Goal: Task Accomplishment & Management: Use online tool/utility

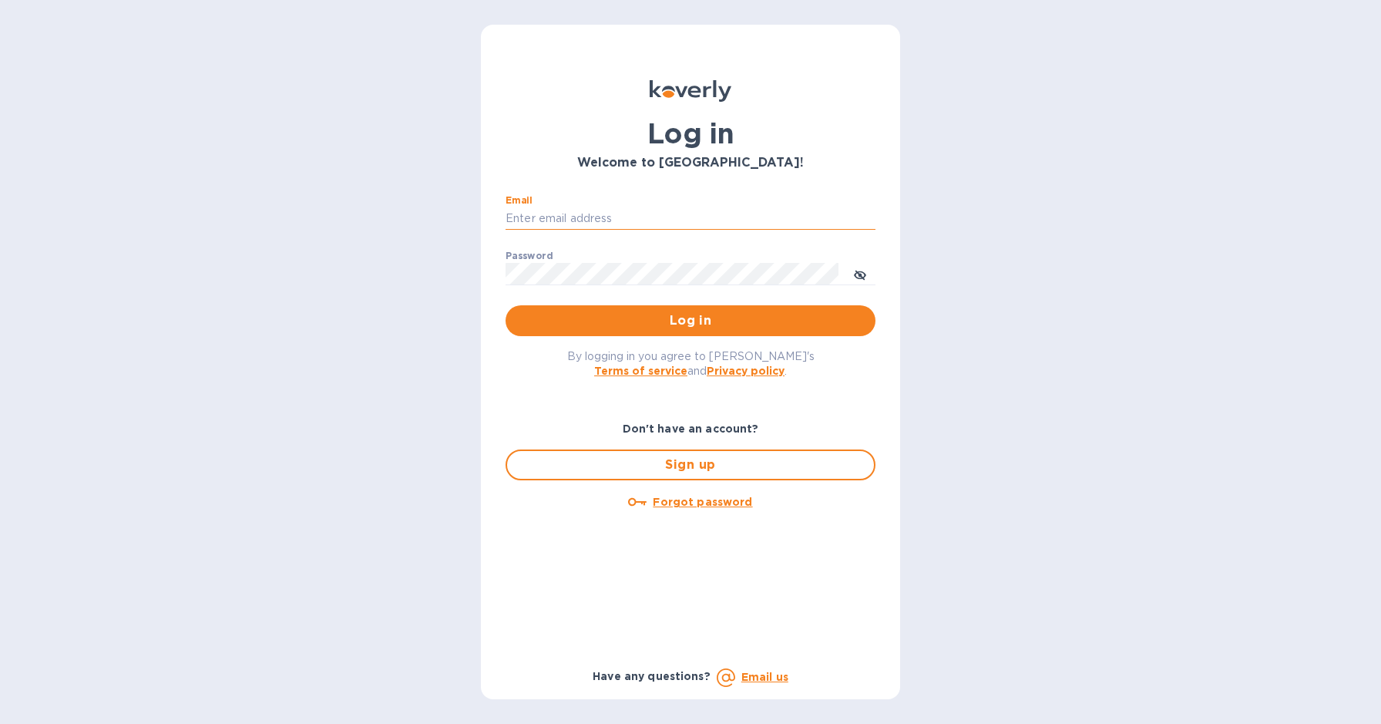
click at [734, 223] on input "Email" at bounding box center [691, 218] width 370 height 23
type input "harmanswineandspirits@gmail.com"
click at [676, 317] on span "Log in" at bounding box center [690, 320] width 345 height 19
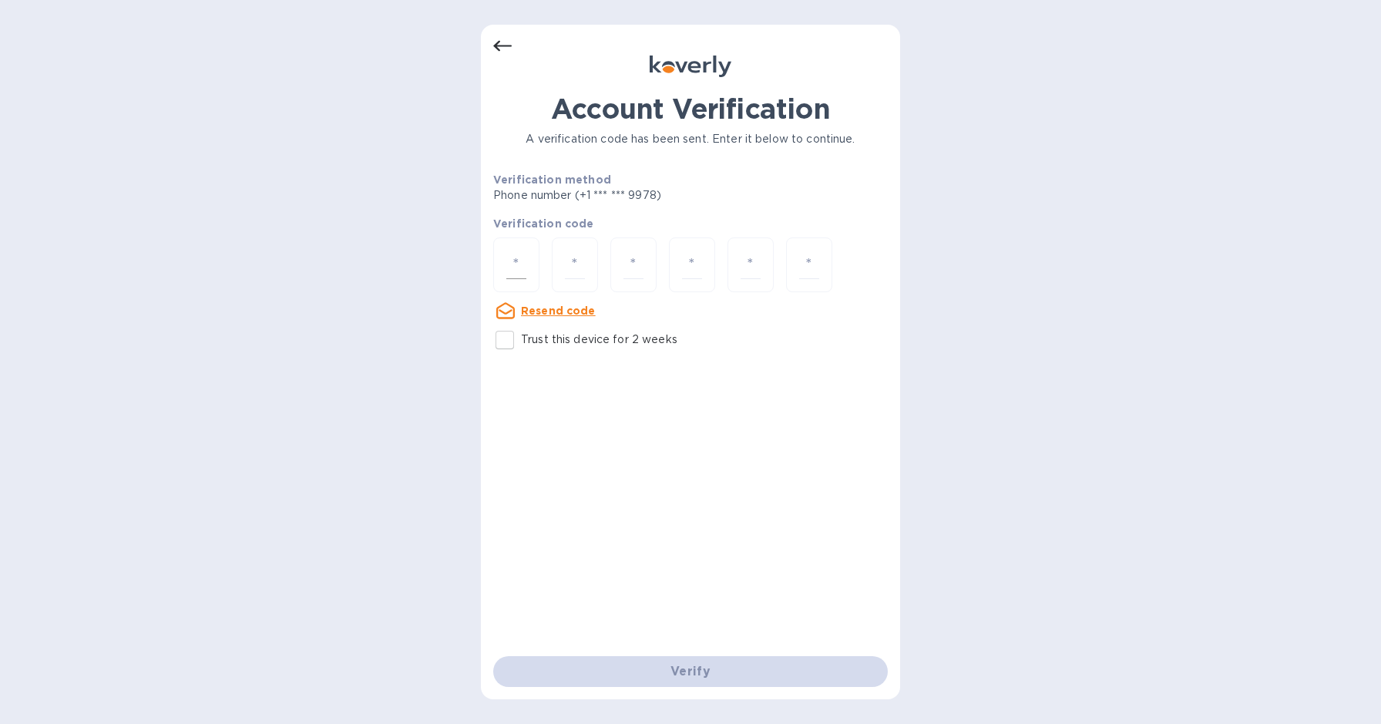
click at [522, 261] on input "number" at bounding box center [516, 265] width 20 height 29
type input "2"
type input "1"
type input "2"
type input "0"
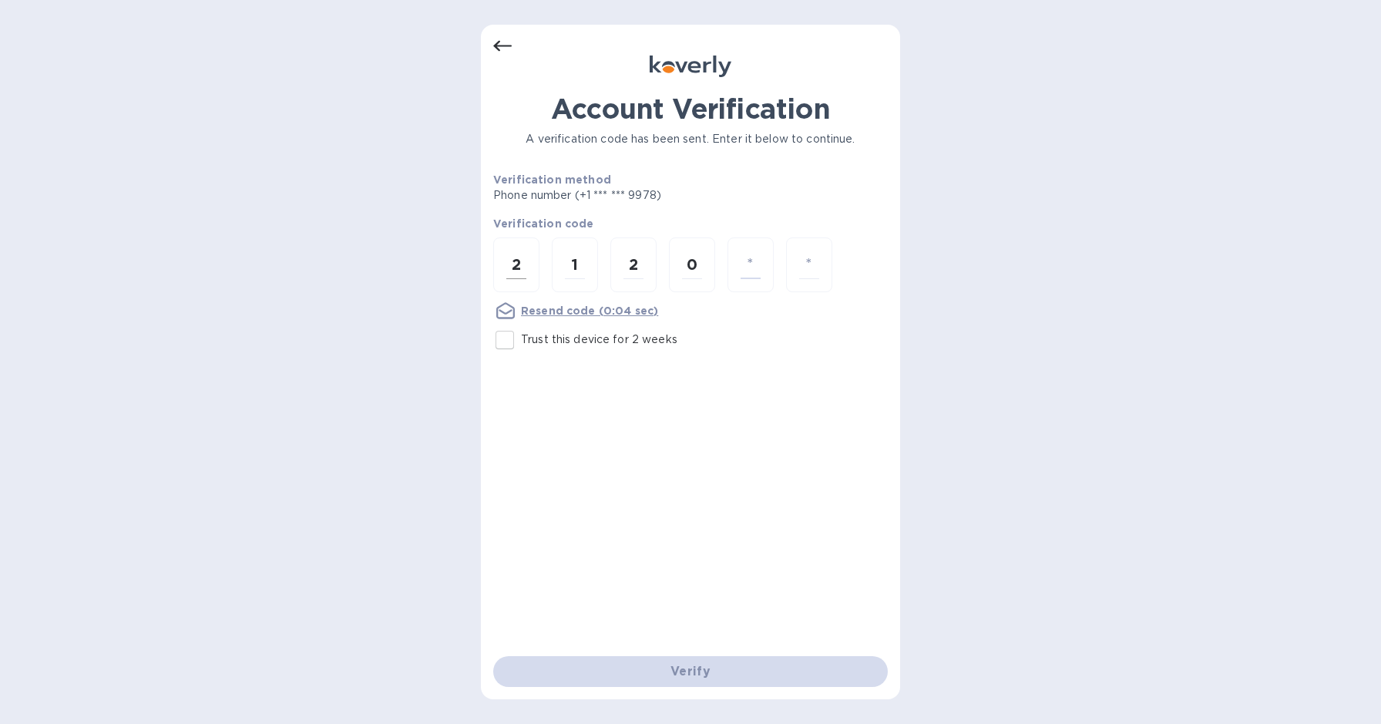
type input "7"
type input "0"
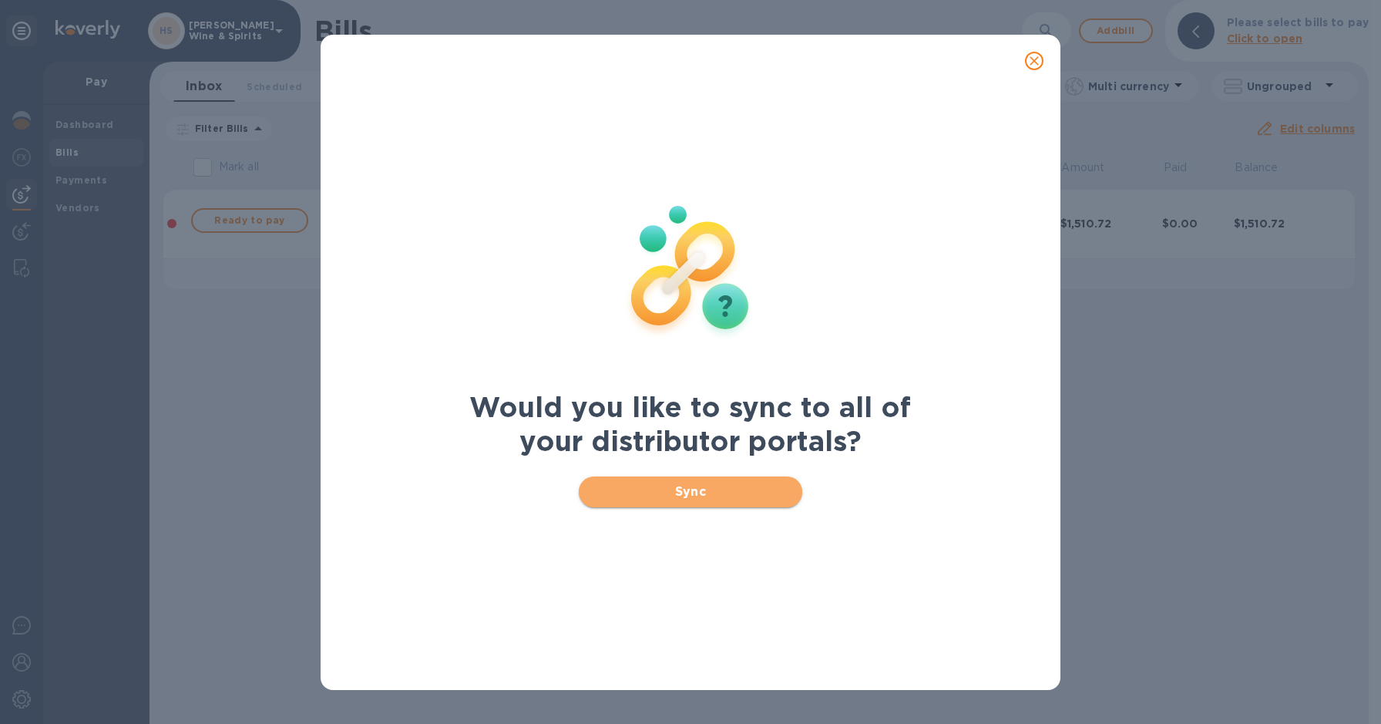
click at [698, 496] on span "Sync" at bounding box center [691, 492] width 200 height 19
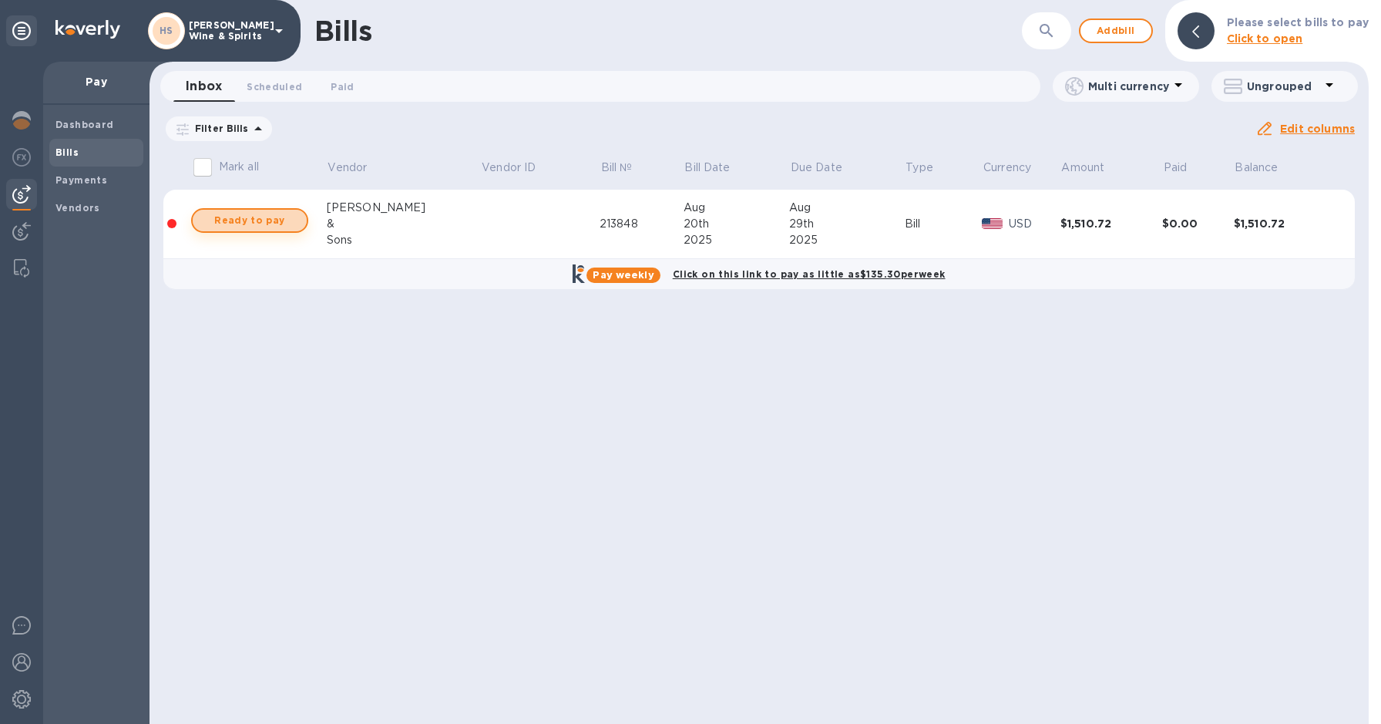
click at [259, 224] on span "Ready to pay" at bounding box center [249, 220] width 89 height 19
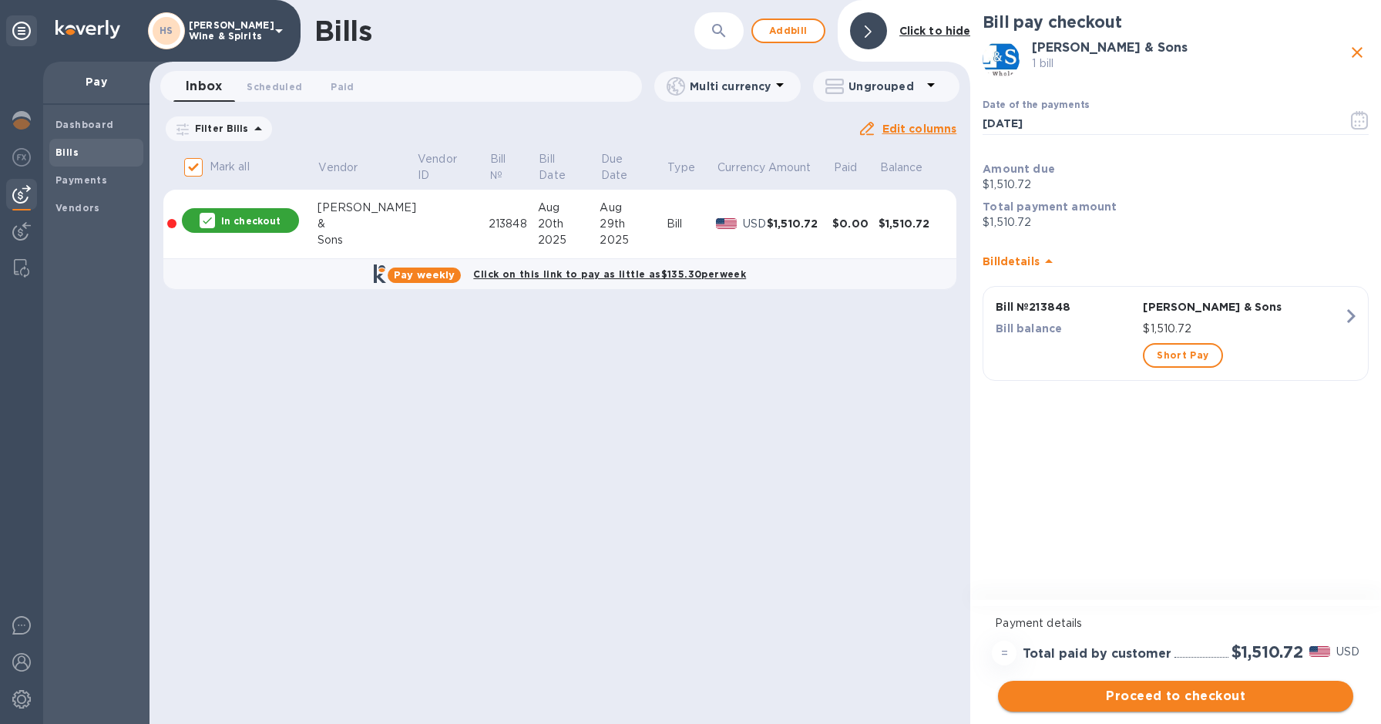
click at [1144, 696] on span "Proceed to checkout" at bounding box center [1176, 696] width 331 height 19
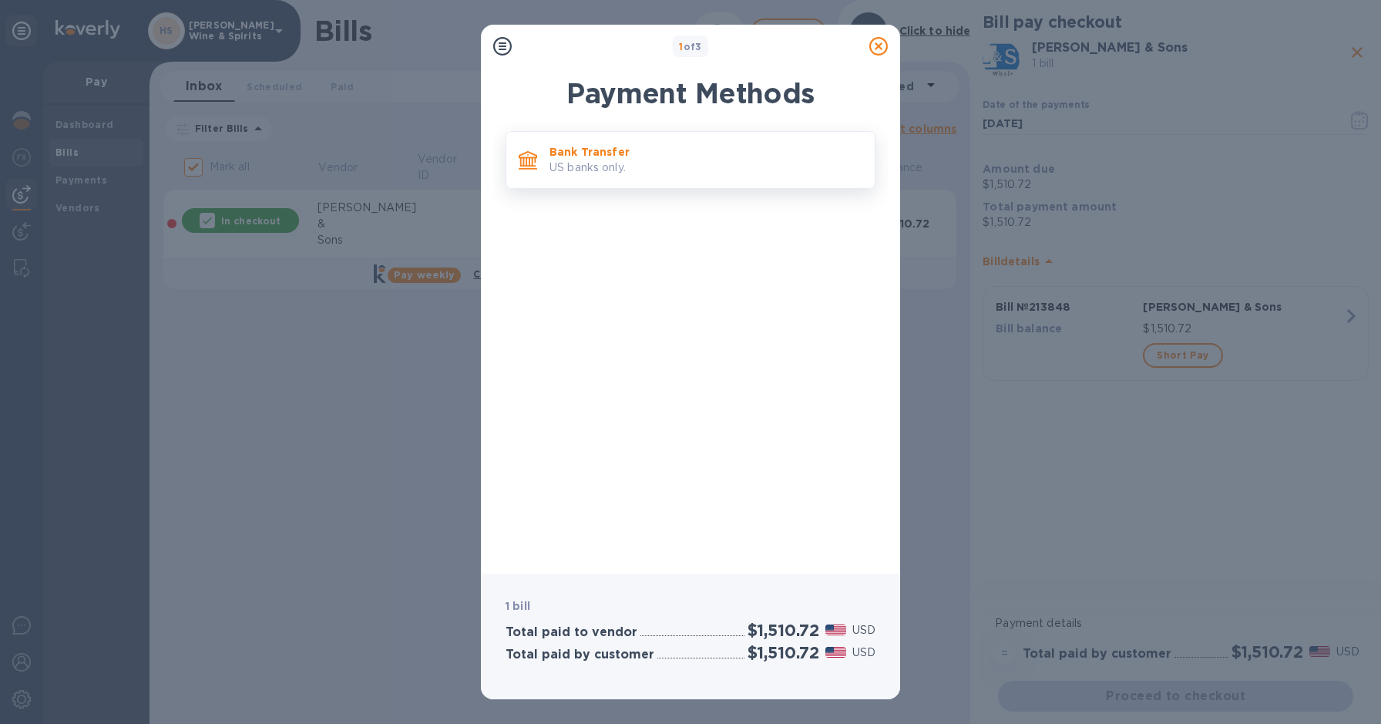
click at [634, 156] on p "Bank Transfer" at bounding box center [706, 151] width 313 height 15
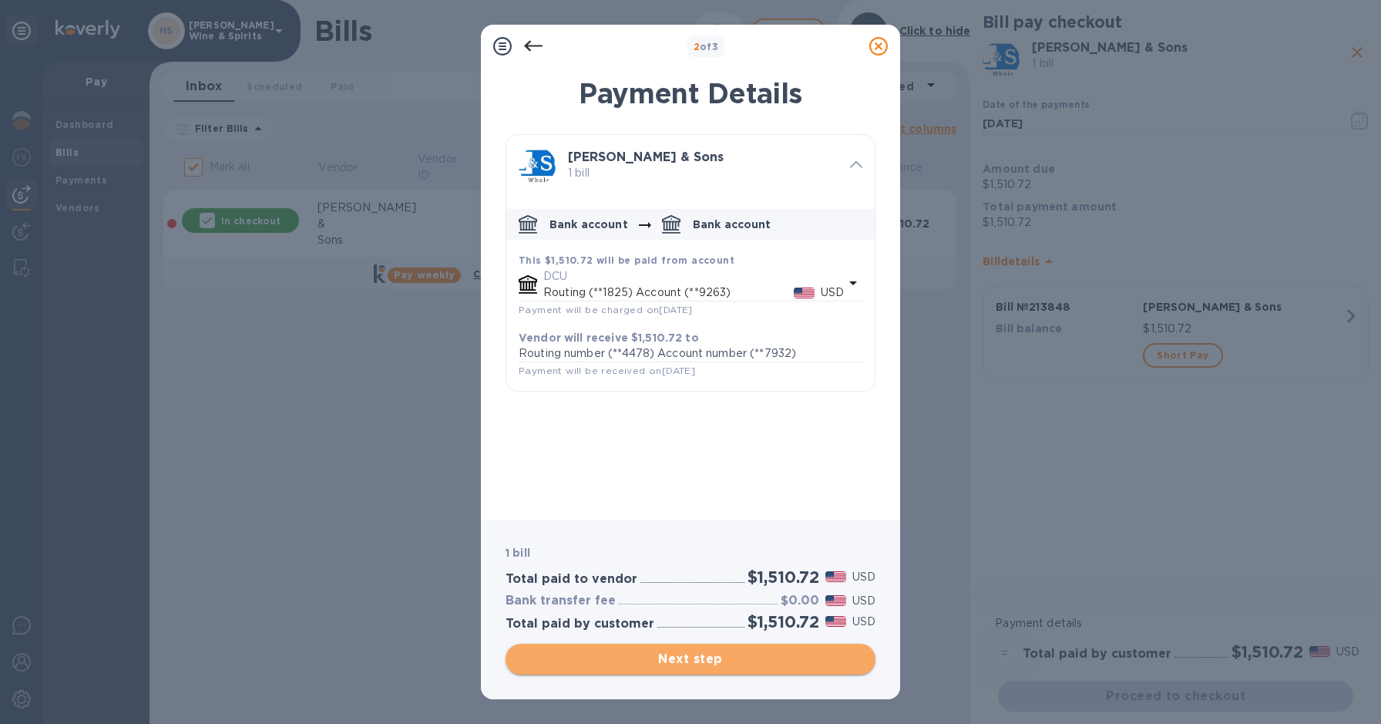
click at [712, 664] on span "Next step" at bounding box center [690, 659] width 345 height 19
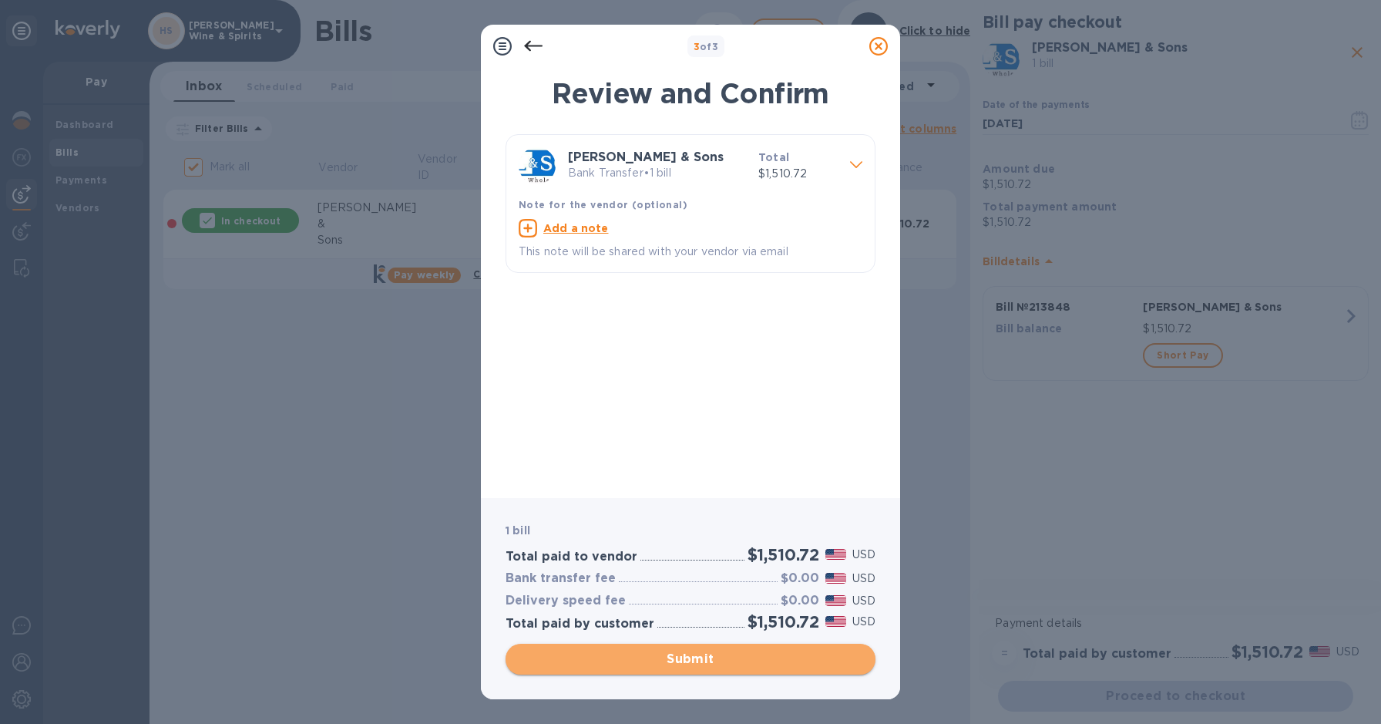
click at [706, 650] on span "Submit" at bounding box center [690, 659] width 345 height 19
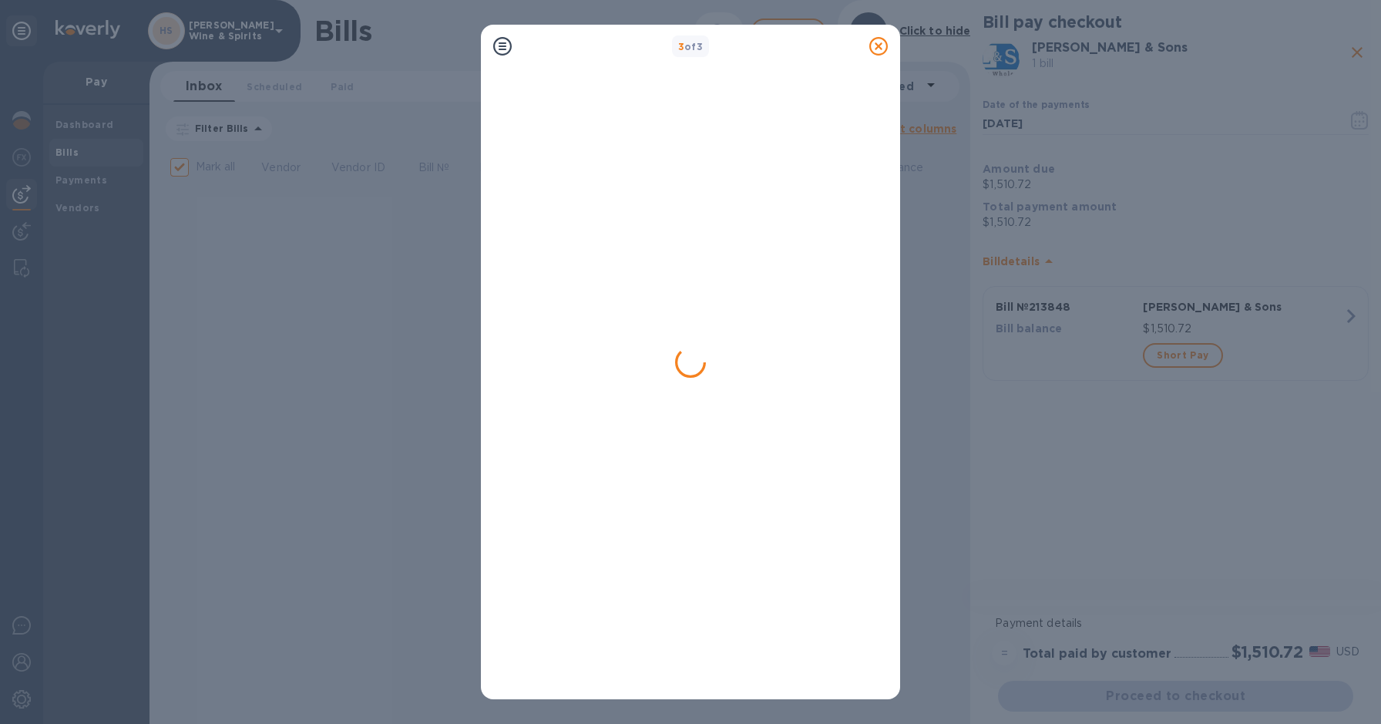
checkbox input "false"
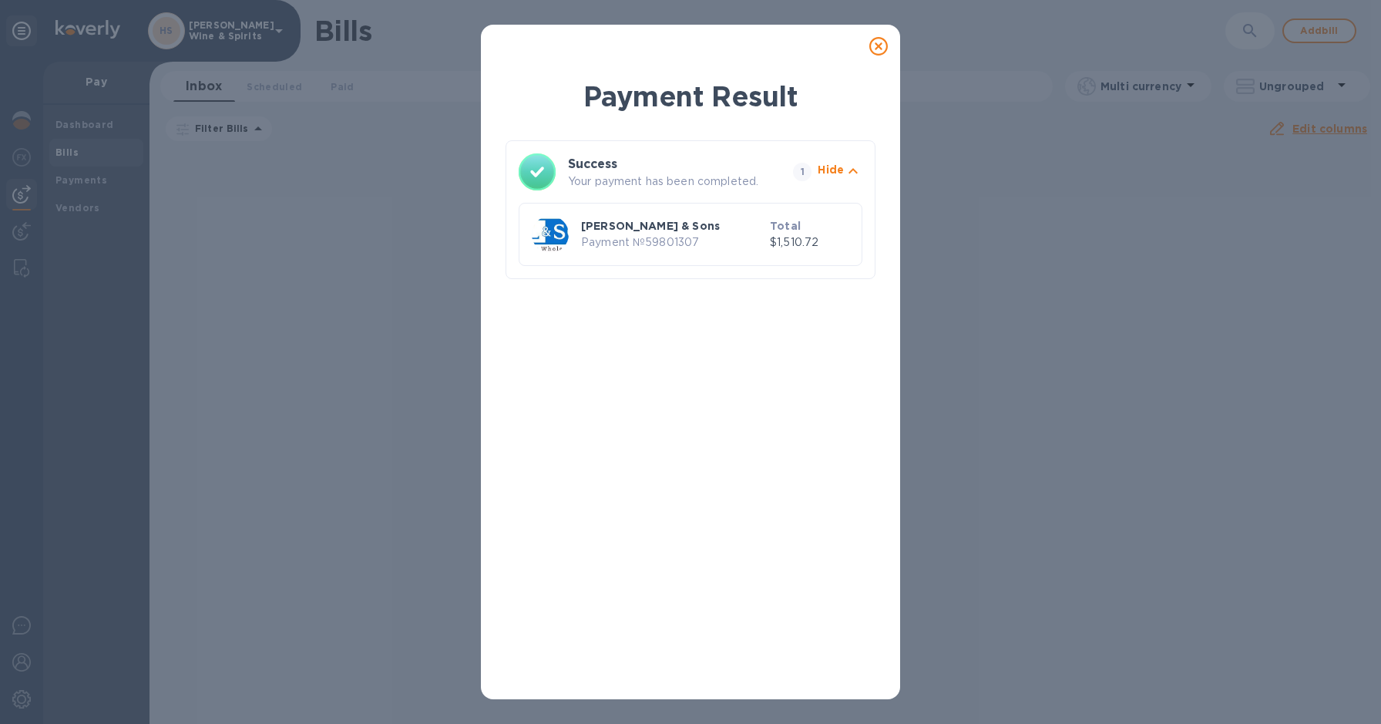
click at [882, 47] on icon at bounding box center [879, 46] width 19 height 19
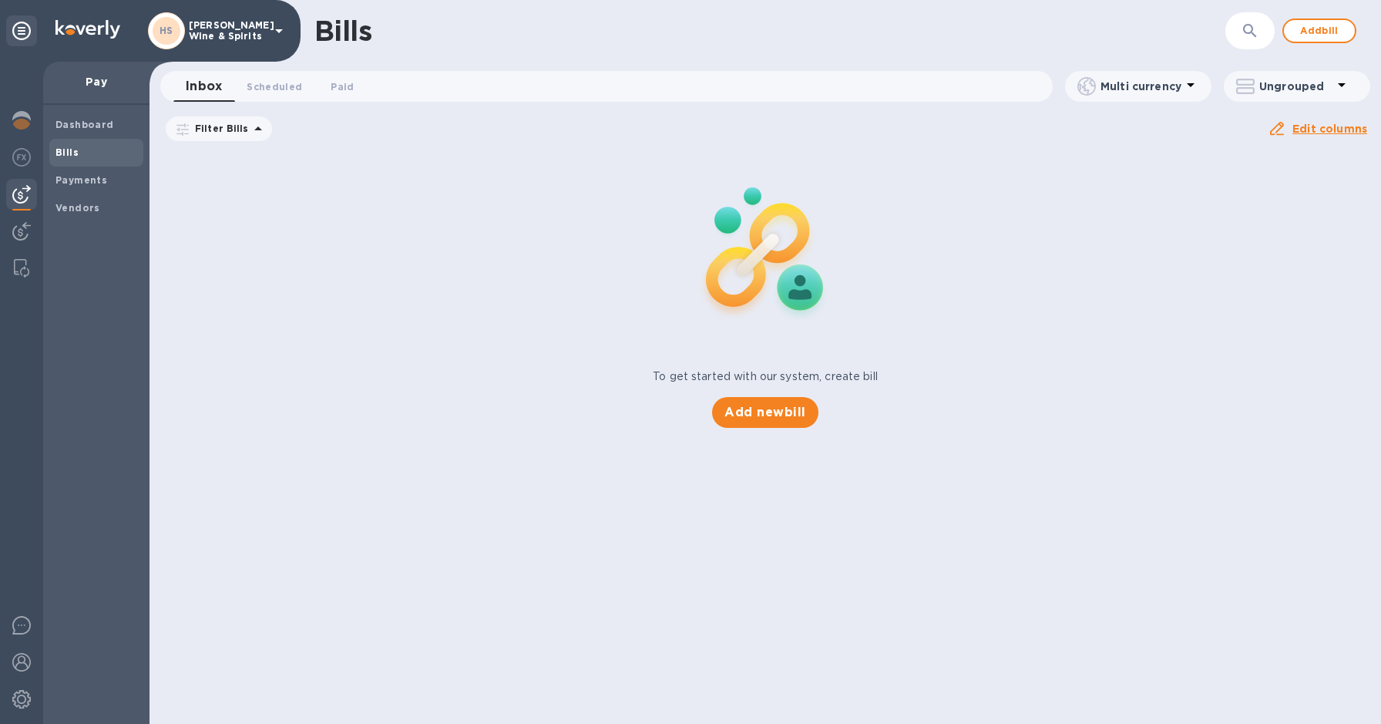
click at [0, 0] on icon at bounding box center [0, 0] width 0 height 0
click at [278, 87] on span "Scheduled 0" at bounding box center [275, 87] width 56 height 16
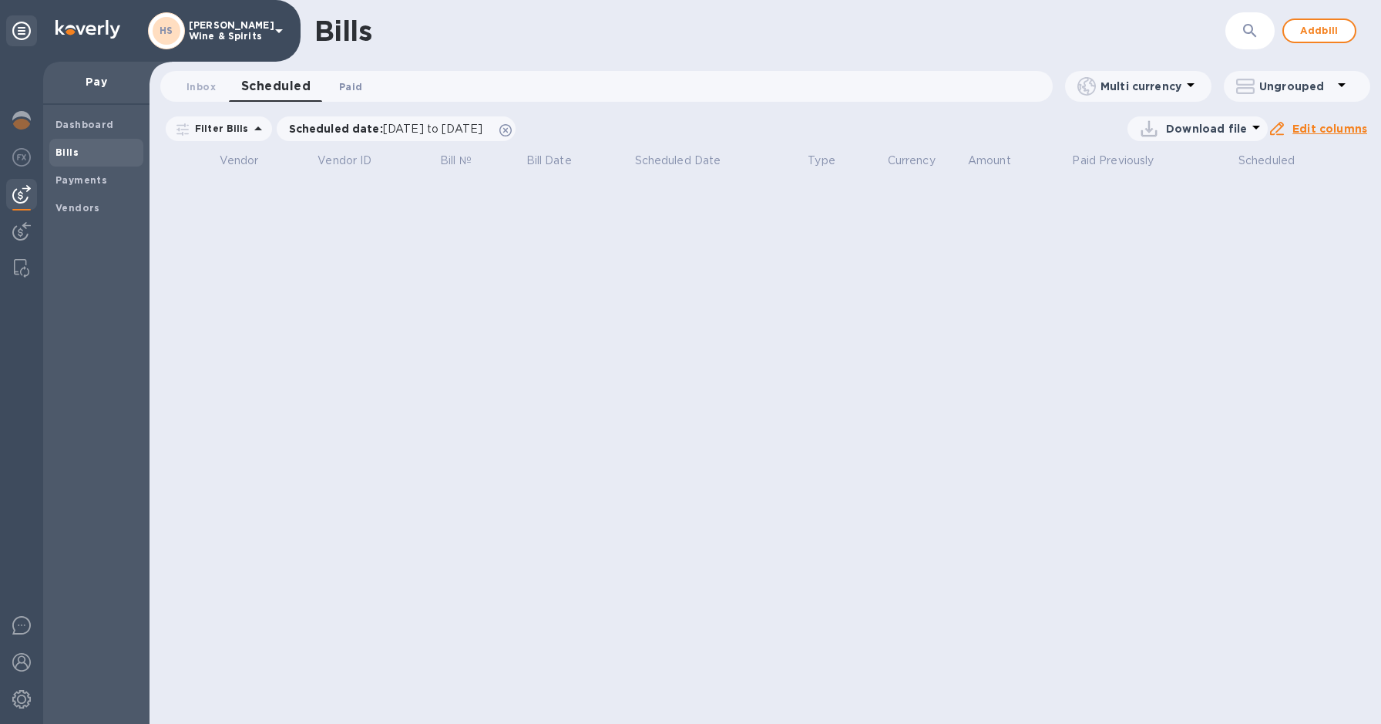
click at [348, 85] on span "Paid 0" at bounding box center [350, 87] width 23 height 16
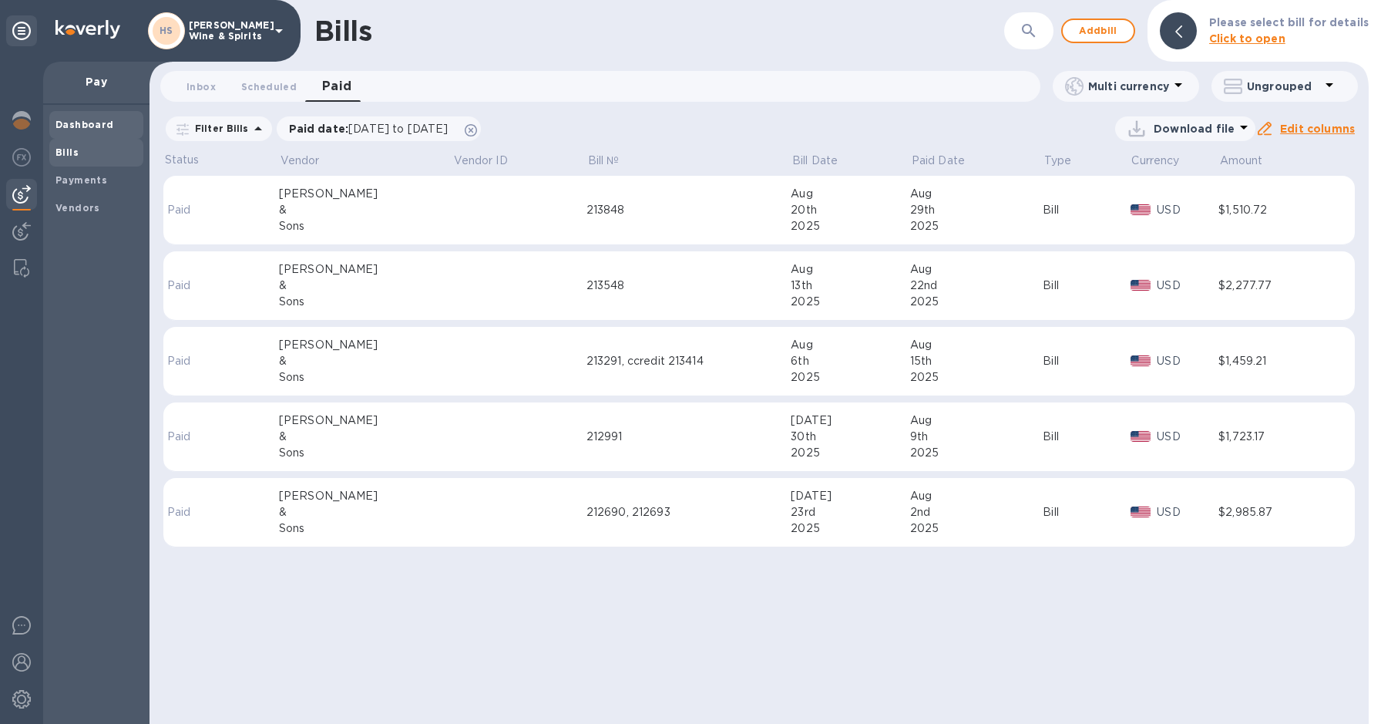
click at [91, 122] on b "Dashboard" at bounding box center [85, 125] width 59 height 12
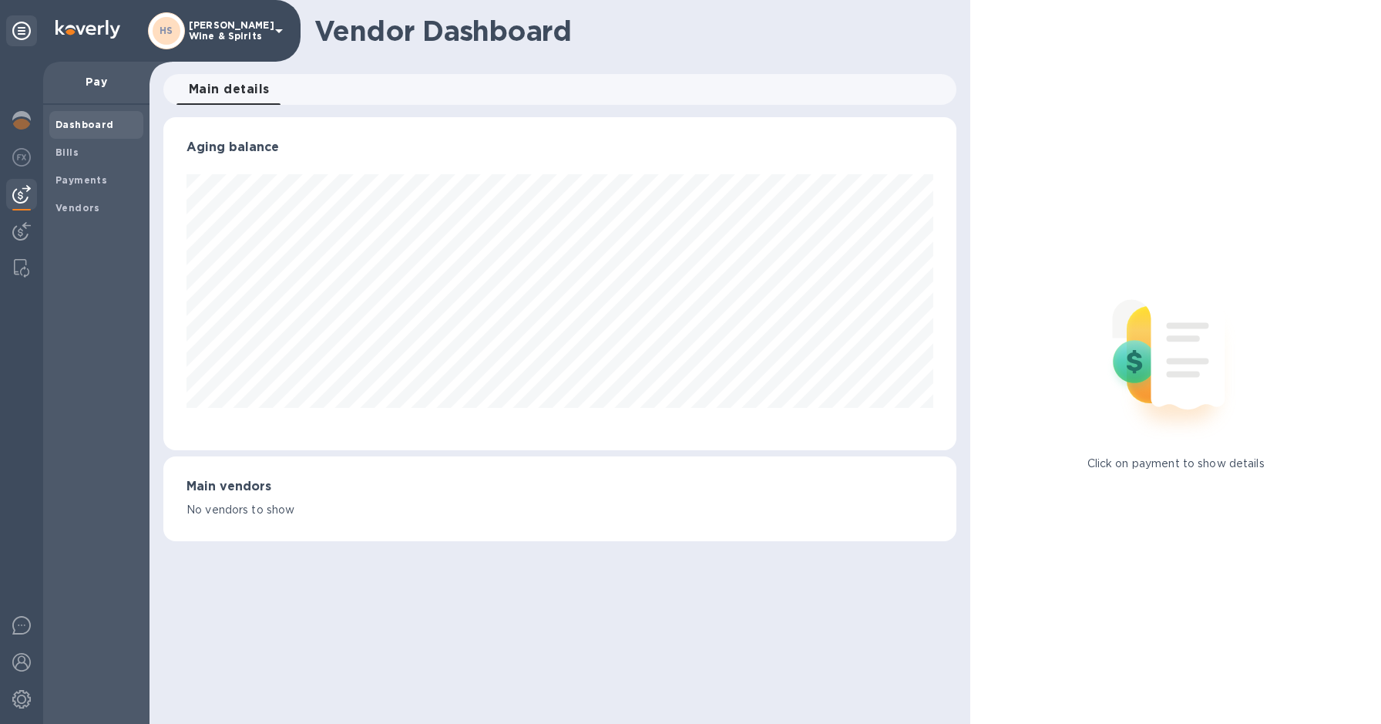
scroll to position [333, 793]
click at [81, 153] on span "Bills" at bounding box center [97, 152] width 82 height 15
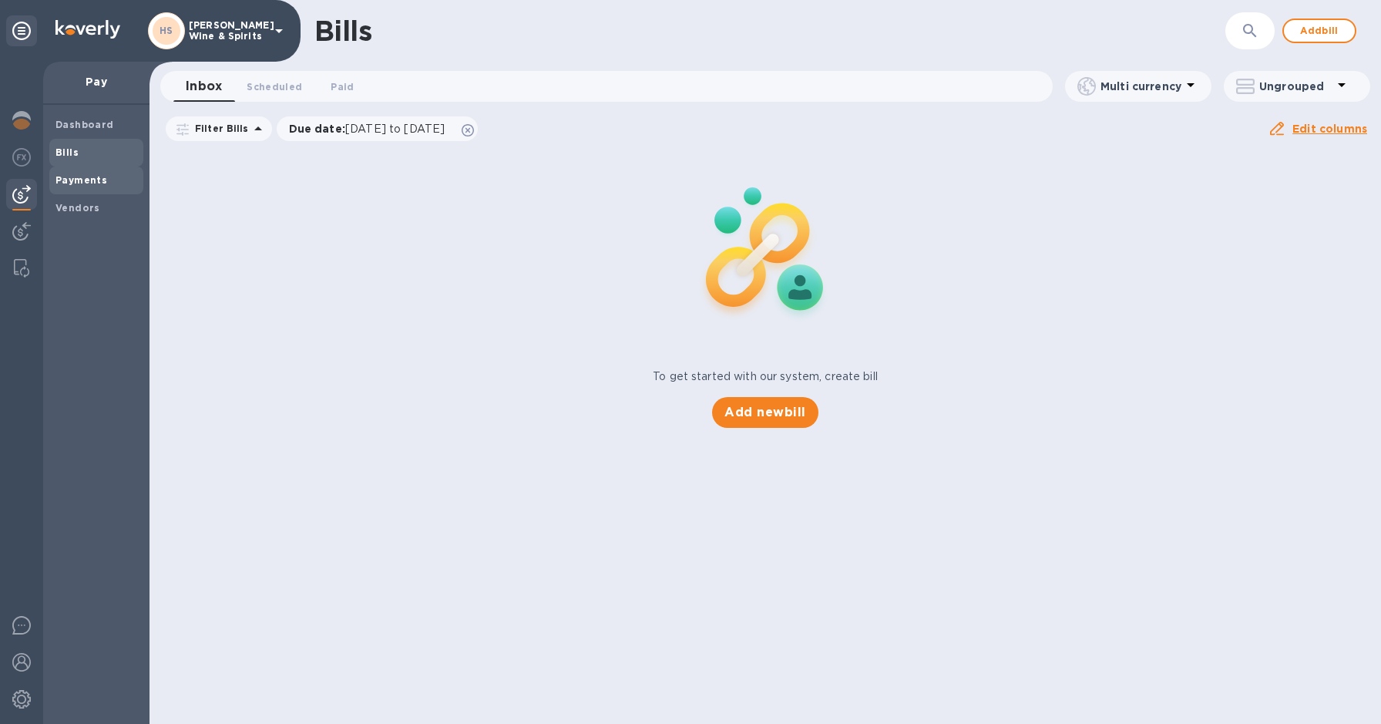
click at [86, 179] on b "Payments" at bounding box center [82, 180] width 52 height 12
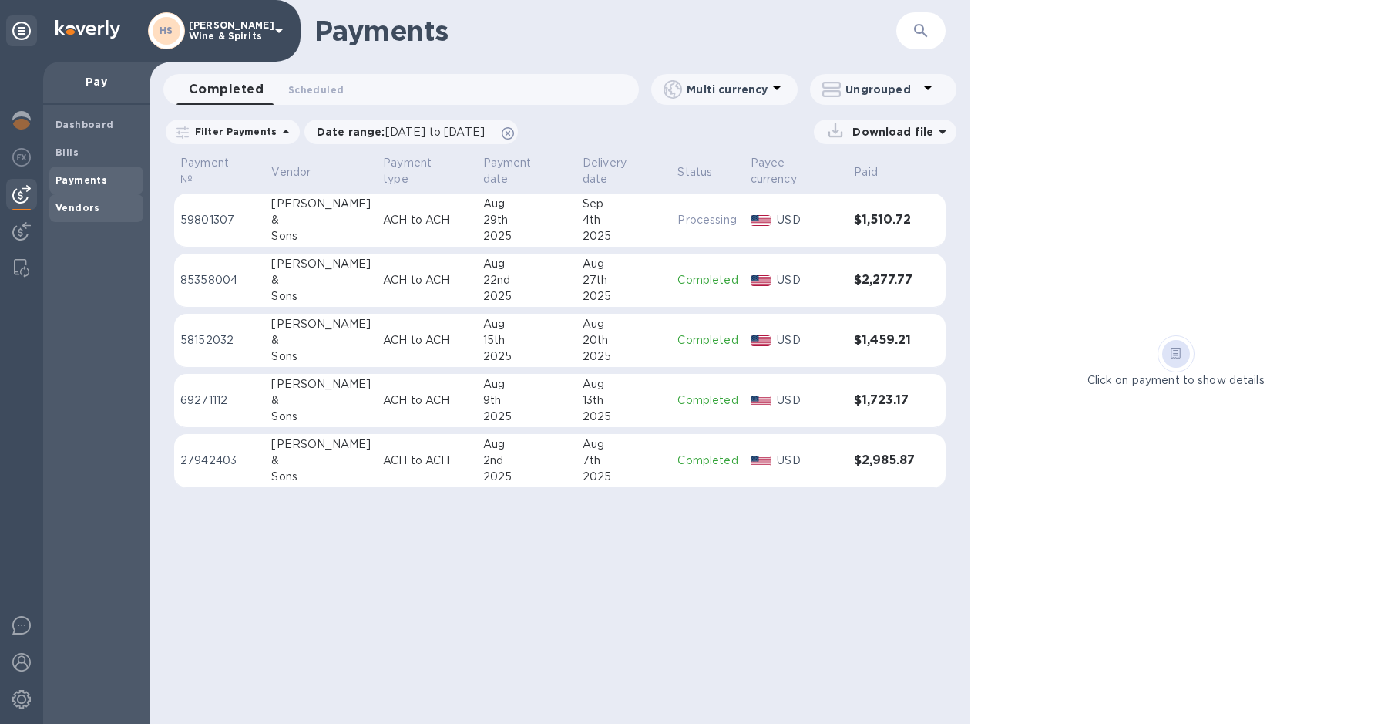
click at [88, 206] on b "Vendors" at bounding box center [78, 208] width 45 height 12
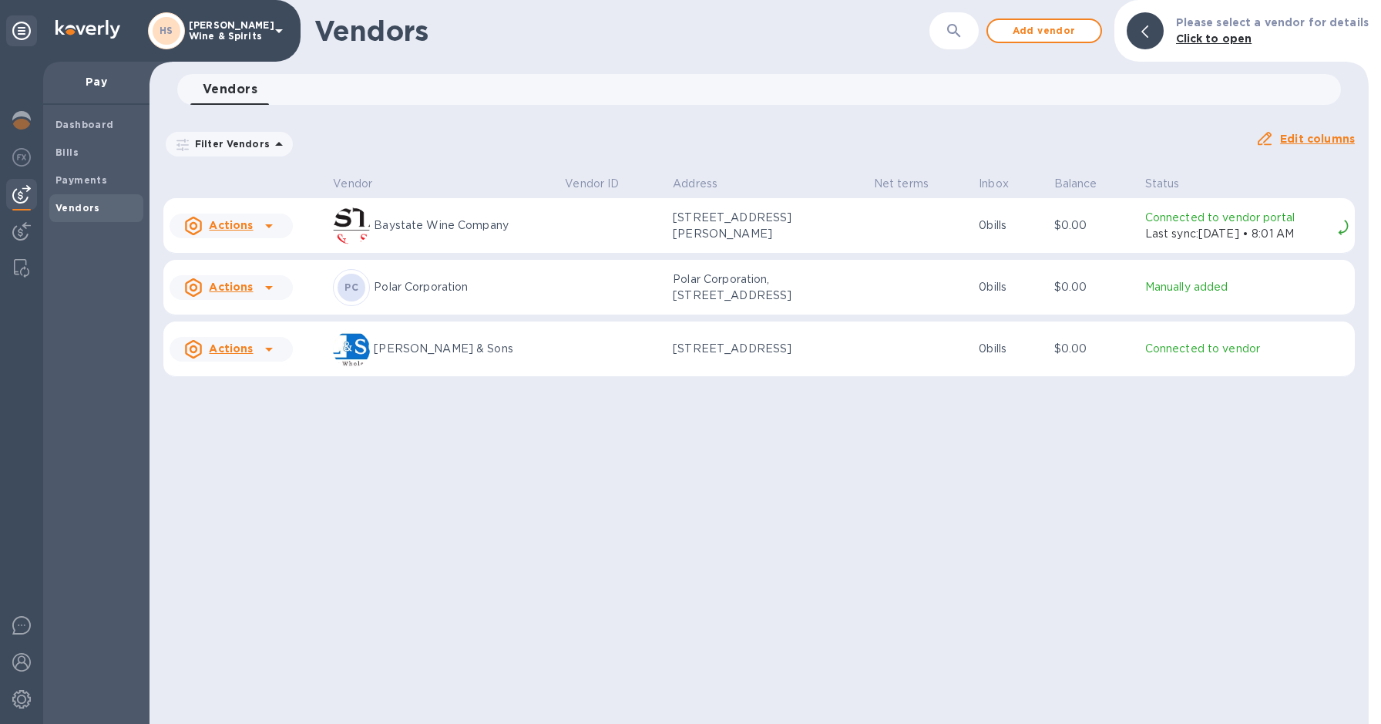
click at [392, 354] on p "[PERSON_NAME] & Sons" at bounding box center [463, 349] width 179 height 16
